Goal: Information Seeking & Learning: Learn about a topic

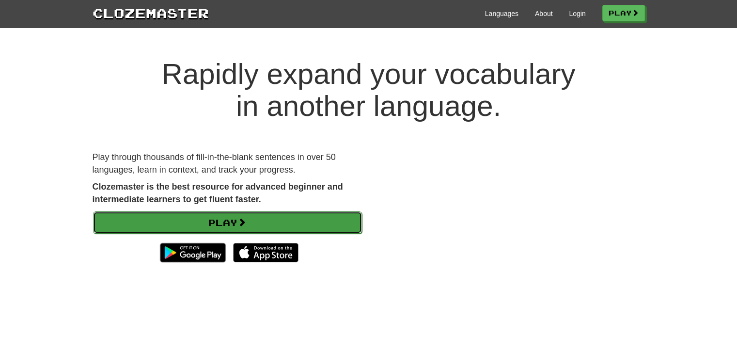
click at [302, 224] on link "Play" at bounding box center [227, 222] width 269 height 22
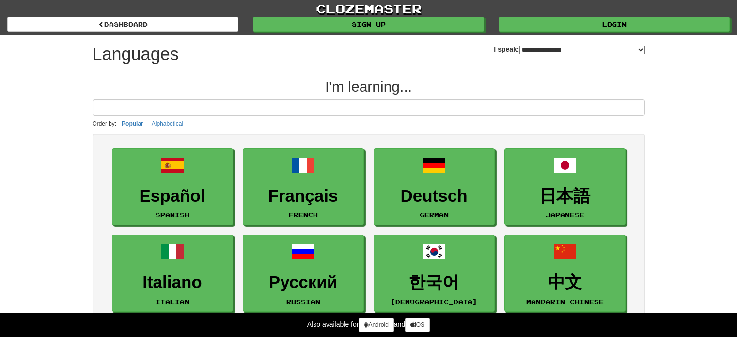
select select "*******"
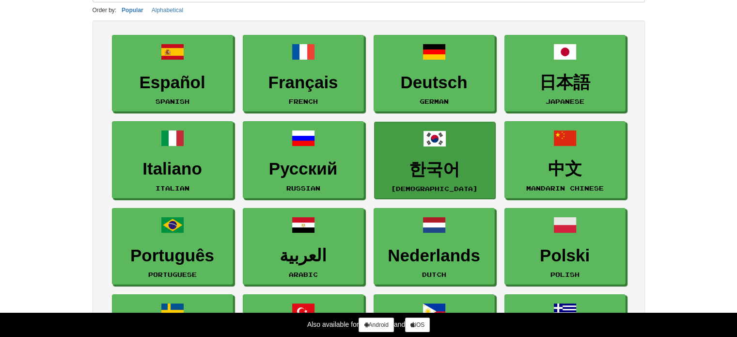
scroll to position [97, 0]
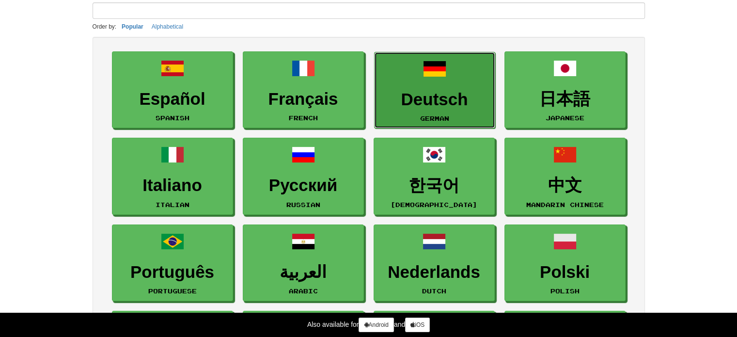
click at [463, 90] on h3 "Deutsch" at bounding box center [434, 99] width 110 height 19
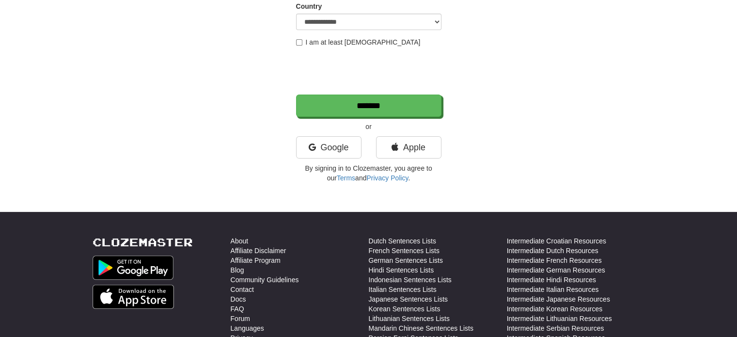
scroll to position [291, 0]
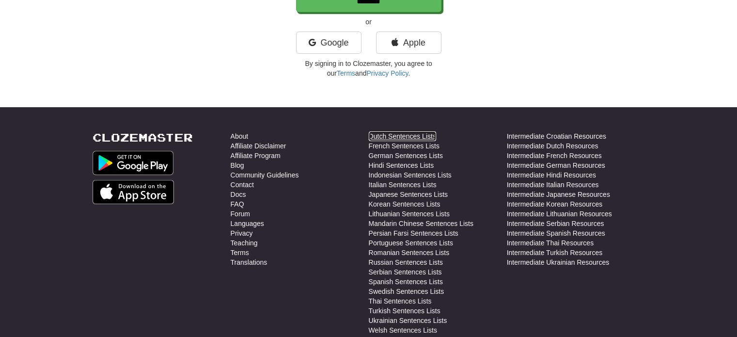
click at [392, 132] on link "Dutch Sentences Lists" at bounding box center [402, 136] width 67 height 10
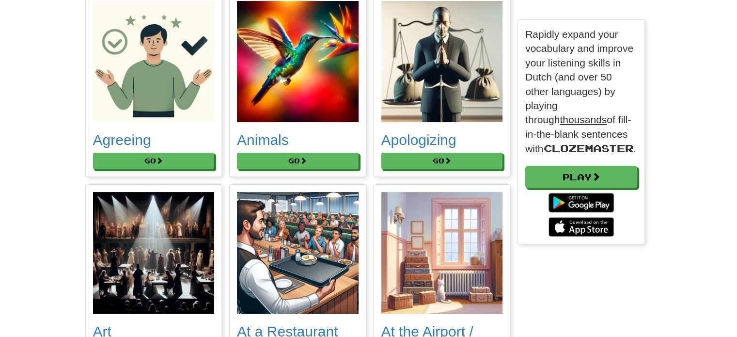
scroll to position [48, 0]
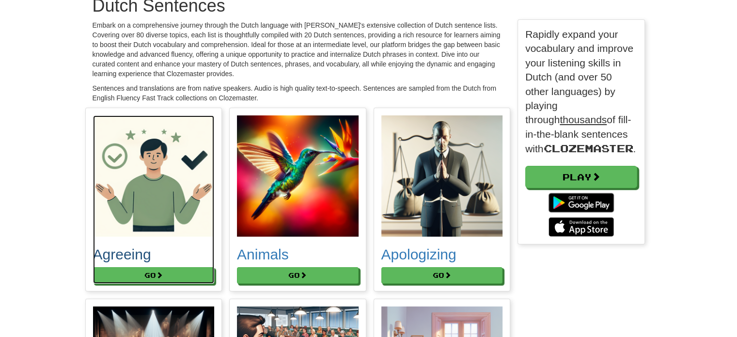
click at [149, 209] on img at bounding box center [154, 176] width 122 height 122
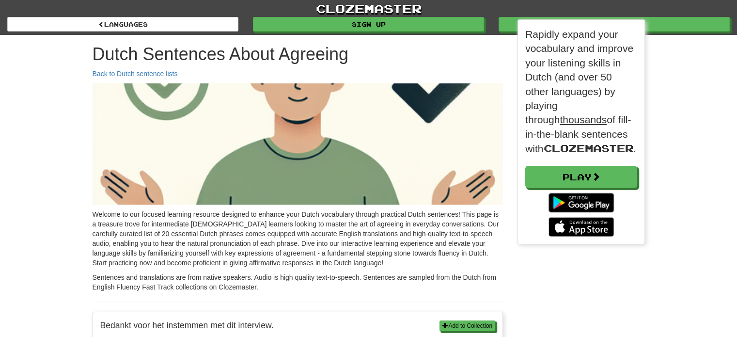
scroll to position [5, 5]
